Goal: Task Accomplishment & Management: Manage account settings

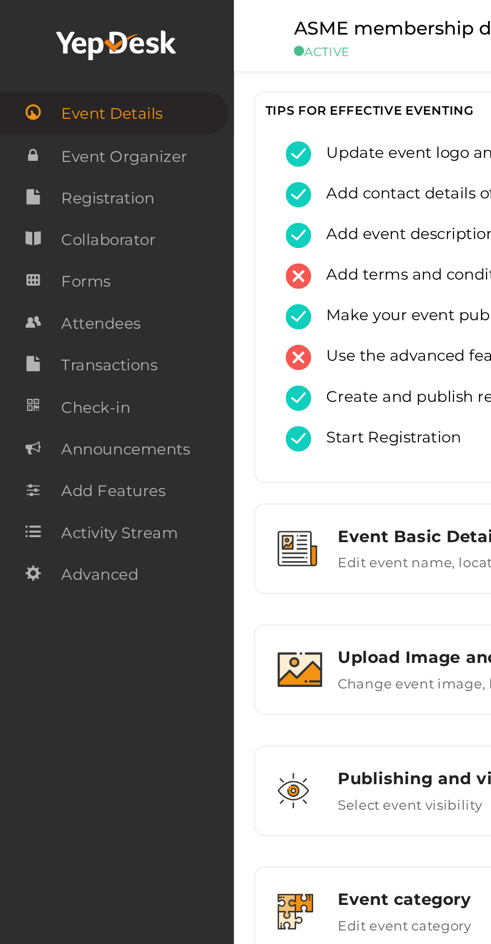
click at [14, 116] on icon at bounding box center [17, 118] width 8 height 20
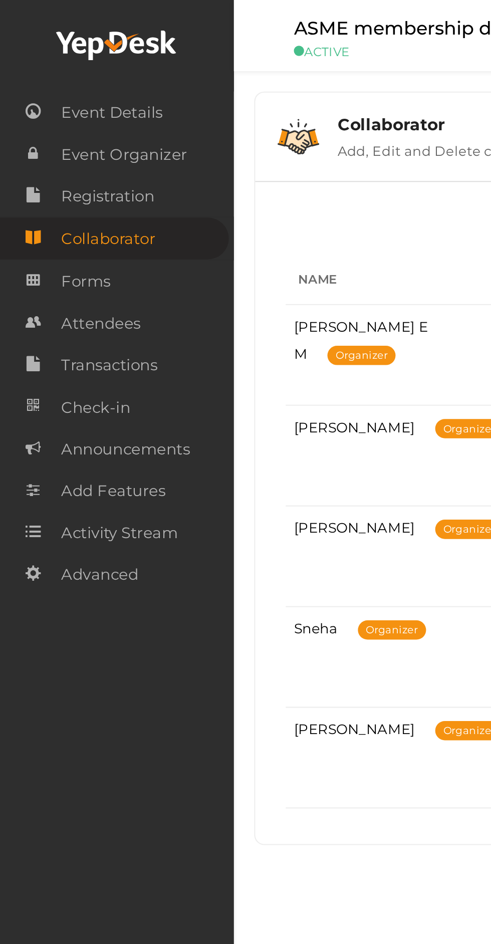
click at [18, 156] on icon at bounding box center [17, 159] width 8 height 20
